Goal: Information Seeking & Learning: Compare options

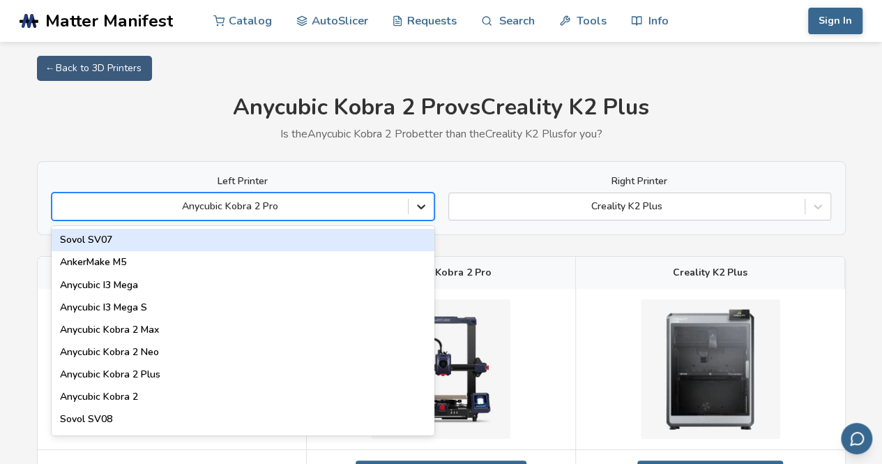
click at [417, 207] on icon at bounding box center [421, 206] width 14 height 14
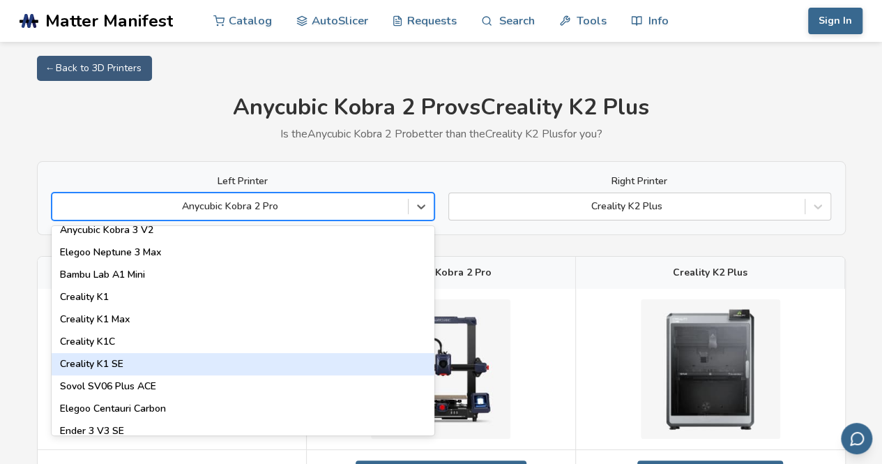
scroll to position [349, 0]
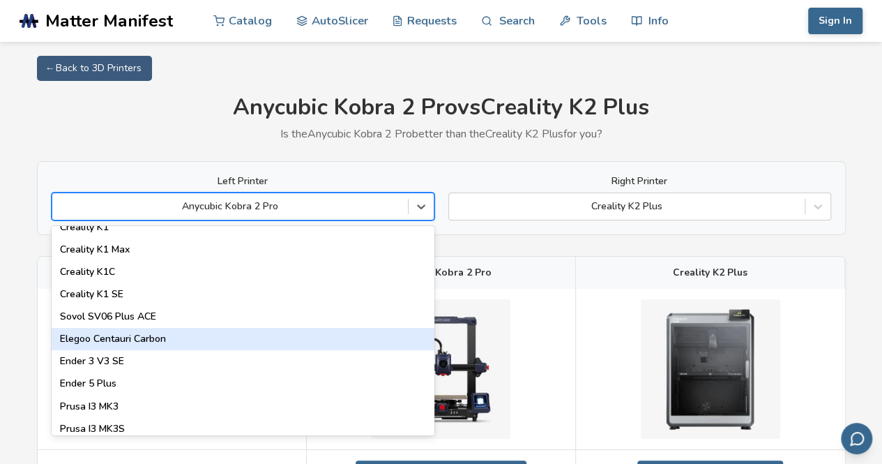
click at [254, 334] on div "Elegoo Centauri Carbon" at bounding box center [243, 339] width 383 height 22
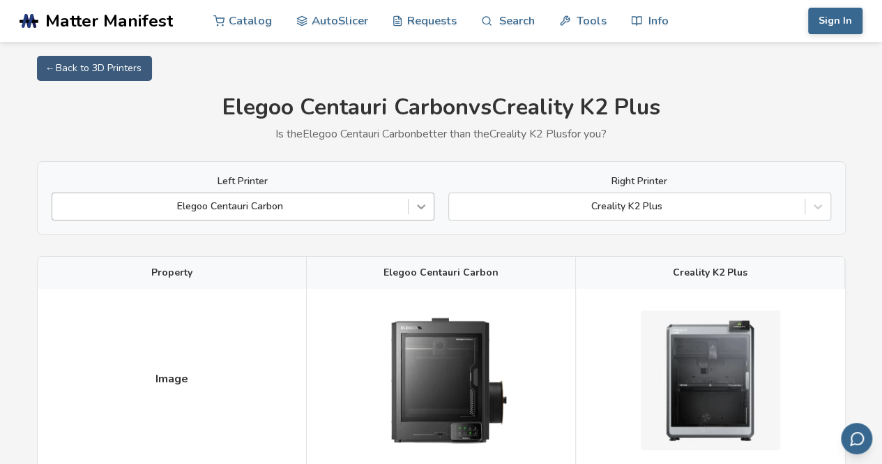
click at [425, 211] on icon at bounding box center [421, 206] width 14 height 14
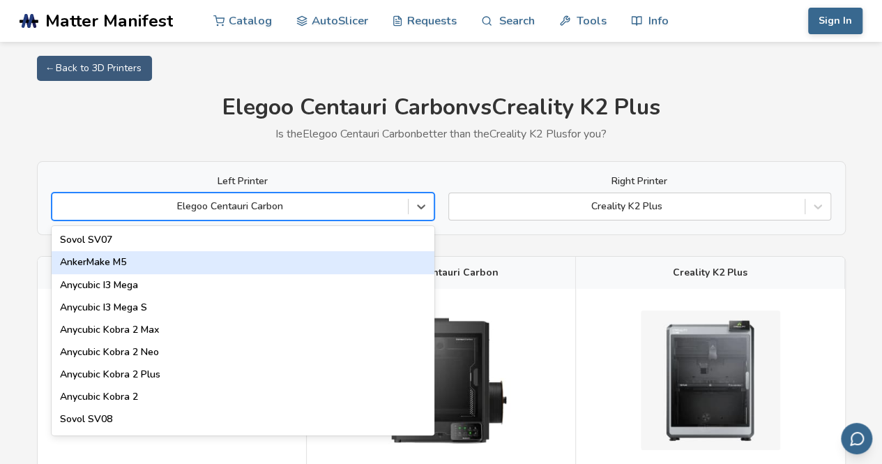
click at [256, 261] on div "AnkerMake M5" at bounding box center [243, 262] width 383 height 22
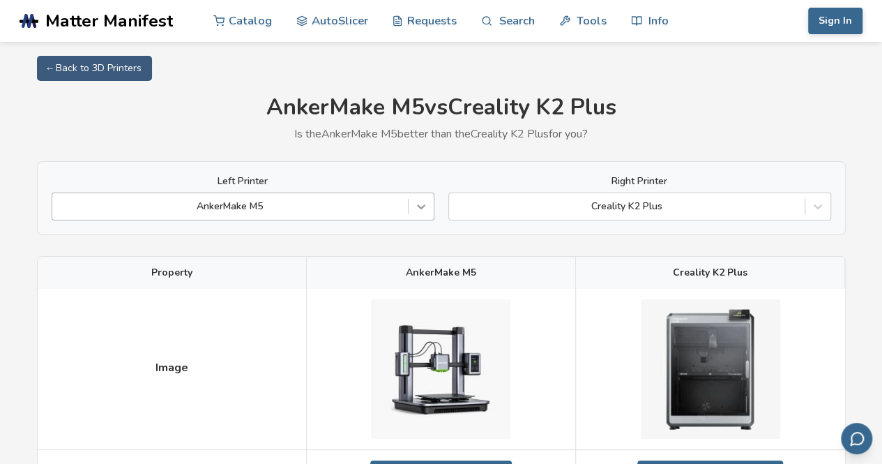
click at [420, 209] on icon at bounding box center [421, 206] width 14 height 14
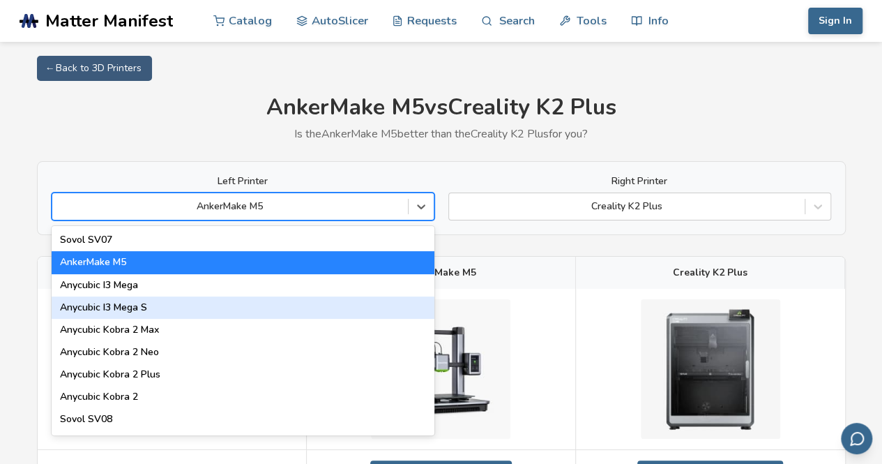
click at [244, 308] on div "Anycubic I3 Mega S" at bounding box center [243, 307] width 383 height 22
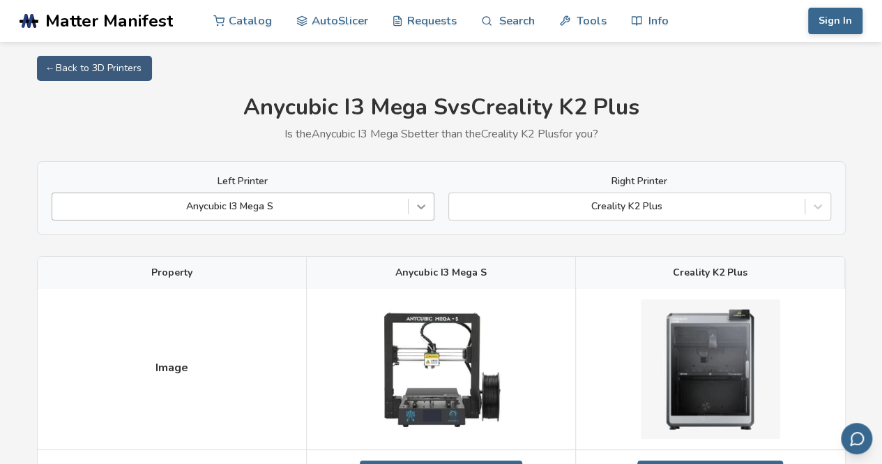
click at [423, 209] on icon at bounding box center [421, 206] width 14 height 14
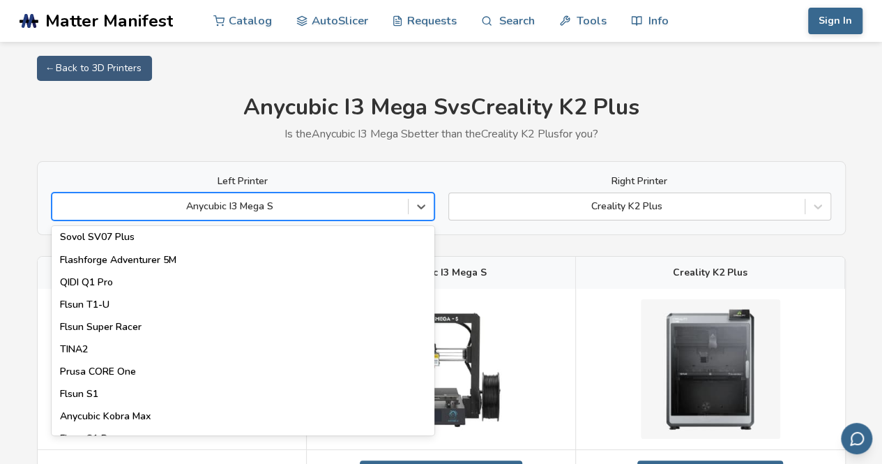
scroll to position [1788, 0]
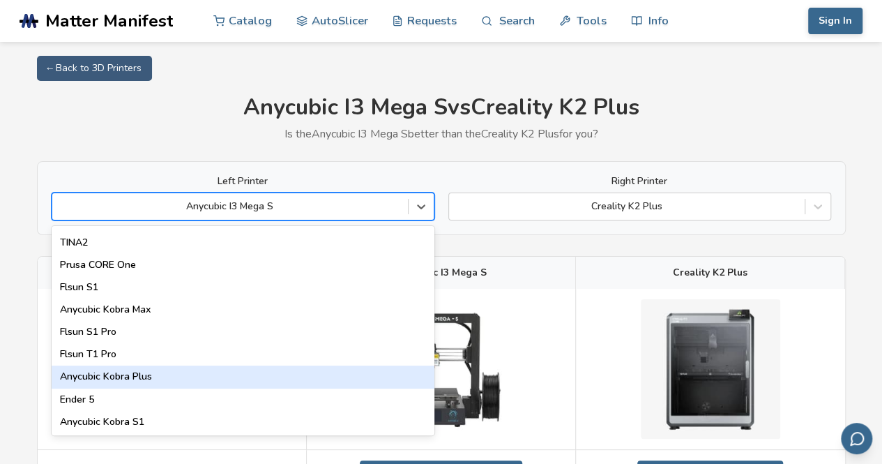
click at [211, 381] on div "Anycubic Kobra Plus" at bounding box center [243, 376] width 383 height 22
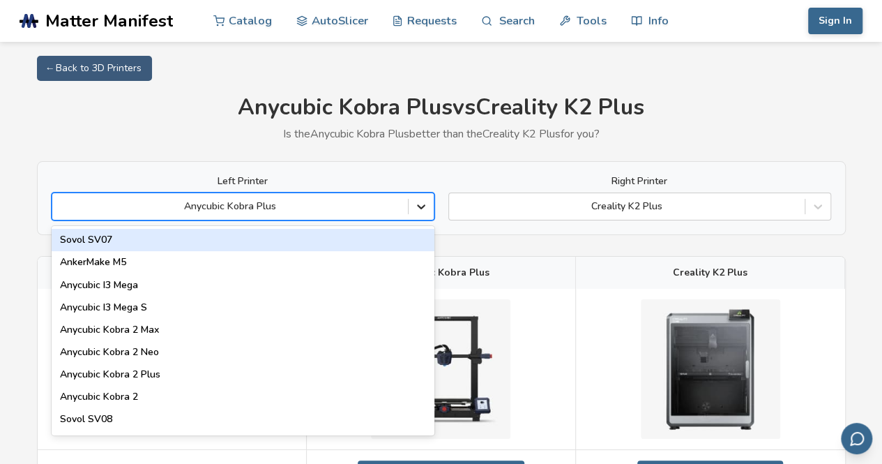
click at [416, 206] on icon at bounding box center [421, 206] width 14 height 14
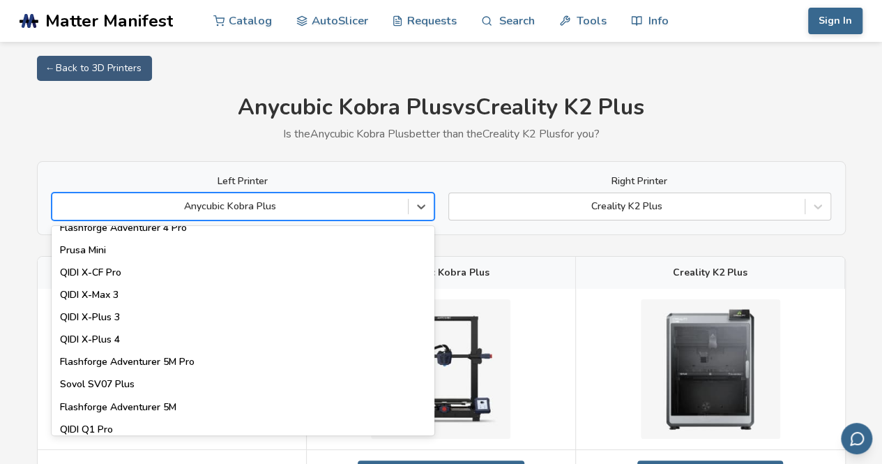
scroll to position [1788, 0]
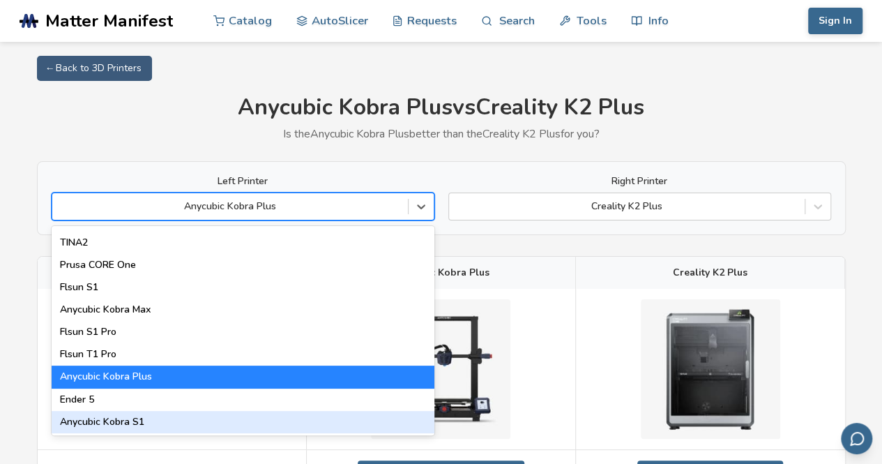
click at [139, 421] on div "Anycubic Kobra S1" at bounding box center [243, 422] width 383 height 22
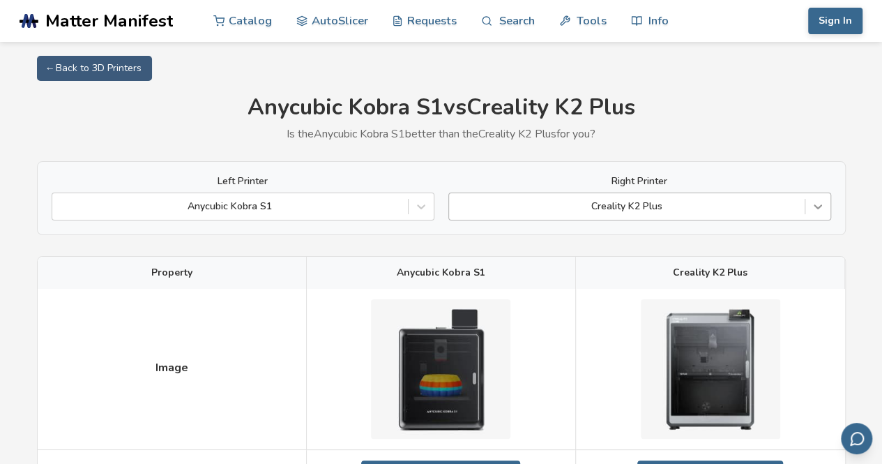
click at [819, 208] on icon at bounding box center [818, 207] width 8 height 5
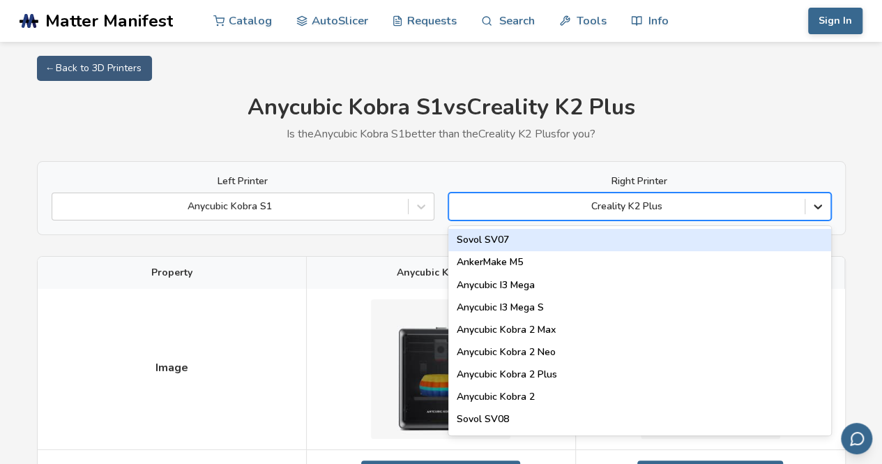
click at [819, 201] on icon at bounding box center [818, 206] width 14 height 14
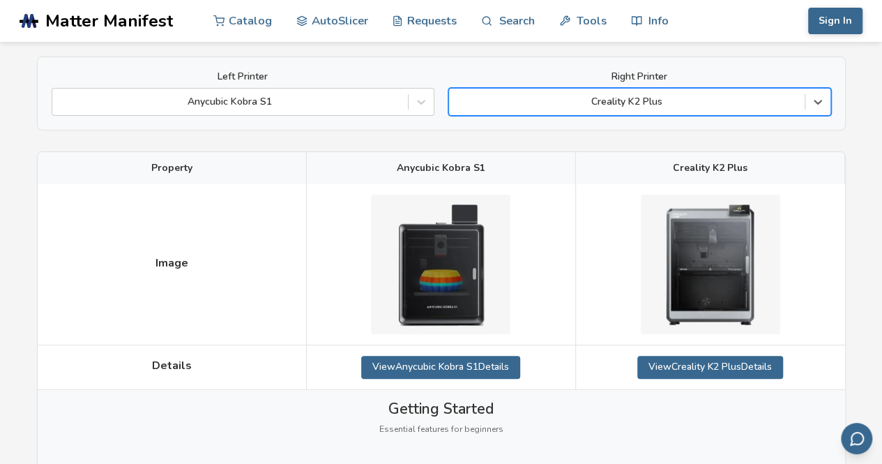
scroll to position [70, 0]
